Goal: Information Seeking & Learning: Learn about a topic

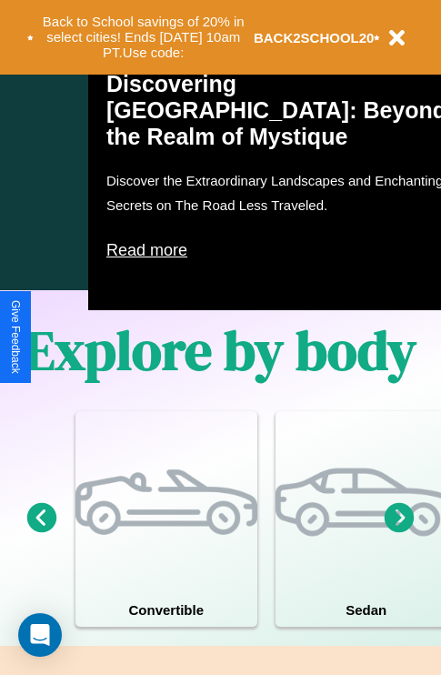
scroll to position [2204, 0]
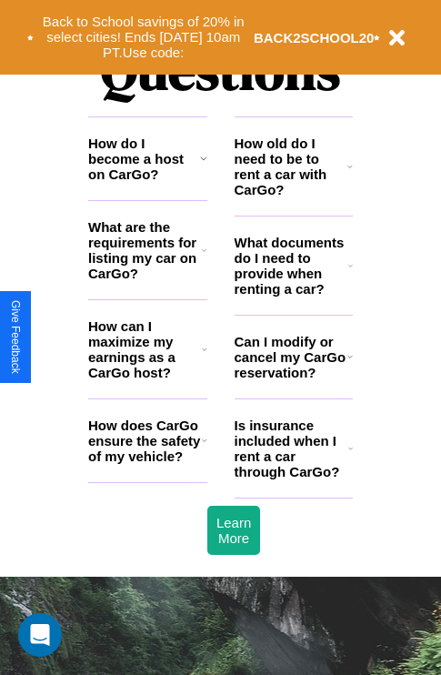
click at [293, 295] on h3 "What documents do I need to provide when renting a car?" at bounding box center [292, 266] width 115 height 62
click at [204, 357] on icon at bounding box center [204, 349] width 5 height 15
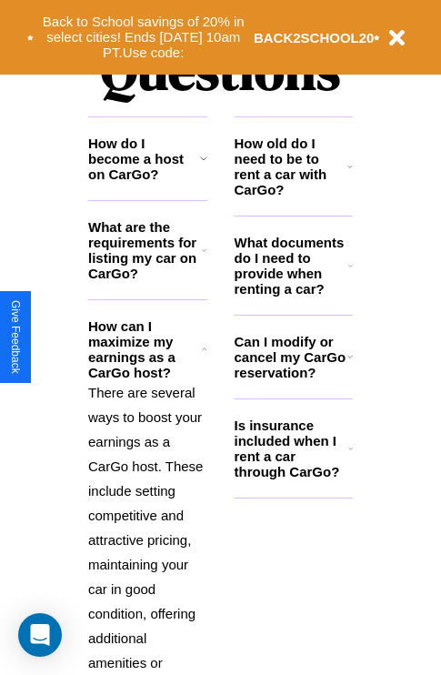
click at [147, 182] on h3 "How do I become a host on CarGo?" at bounding box center [144, 159] width 112 height 46
click at [293, 380] on h3 "Can I modify or cancel my CarGo reservation?" at bounding box center [291, 357] width 113 height 46
